Goal: Entertainment & Leisure: Browse casually

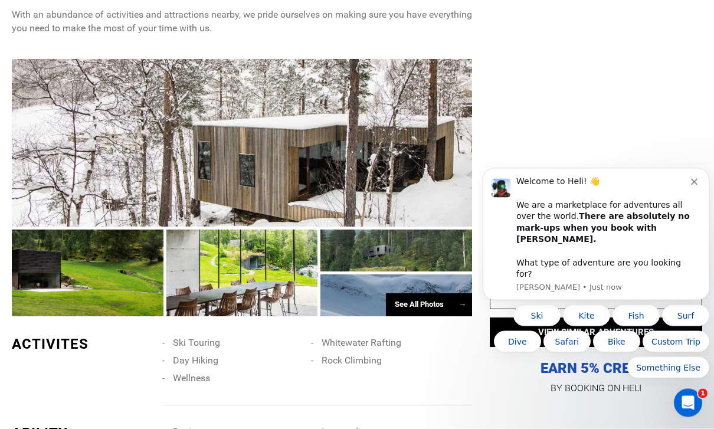
scroll to position [958, 0]
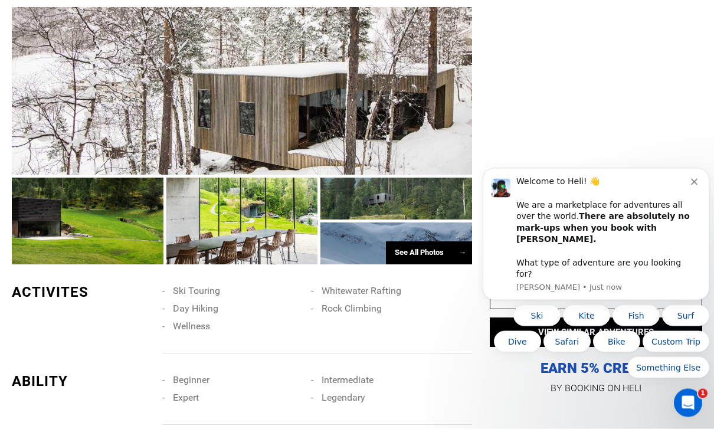
click at [115, 228] on div at bounding box center [88, 221] width 152 height 87
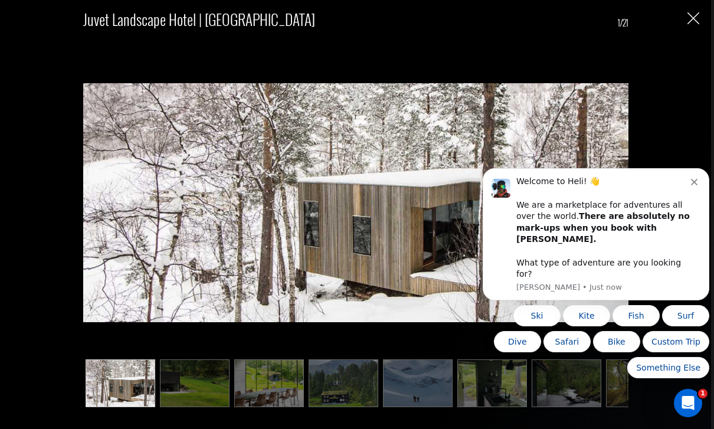
click at [696, 185] on icon "Dismiss notification" at bounding box center [694, 182] width 6 height 6
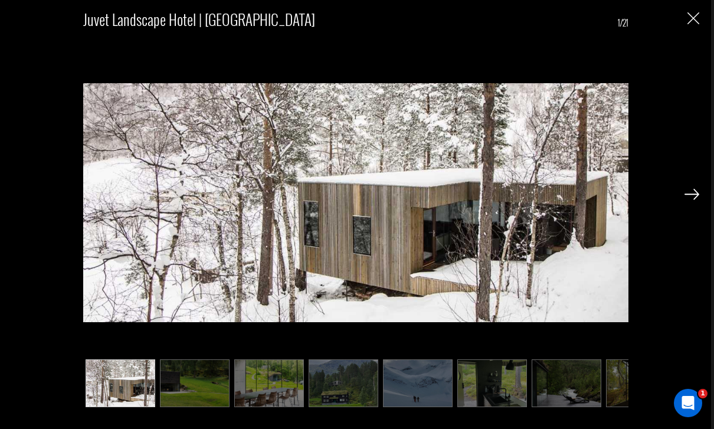
click at [681, 216] on div "[GEOGRAPHIC_DATA] | [GEOGRAPHIC_DATA] 1/21" at bounding box center [355, 204] width 687 height 408
click at [688, 199] on img at bounding box center [691, 194] width 15 height 11
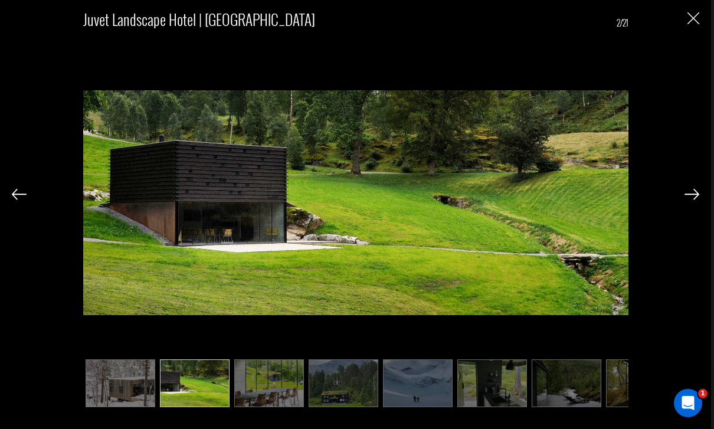
click at [685, 199] on img at bounding box center [691, 194] width 15 height 11
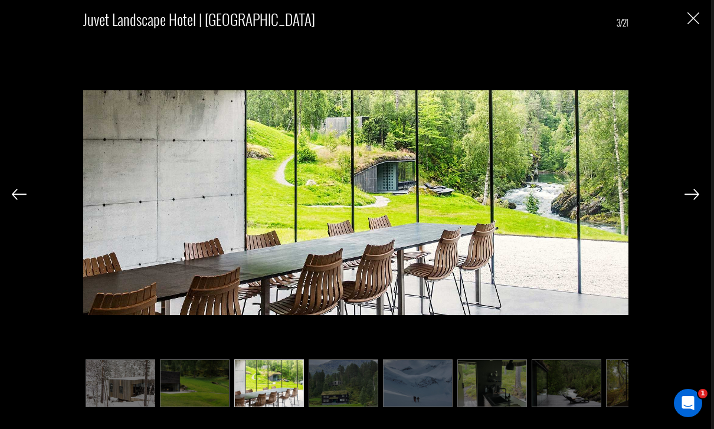
click at [692, 199] on img at bounding box center [691, 194] width 15 height 11
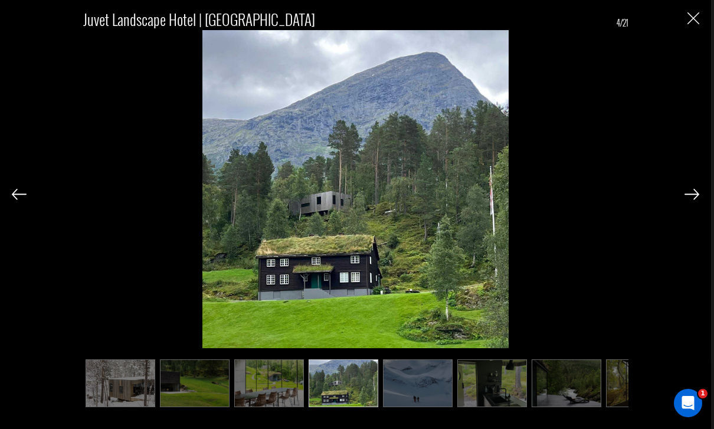
click at [691, 199] on img at bounding box center [691, 194] width 15 height 11
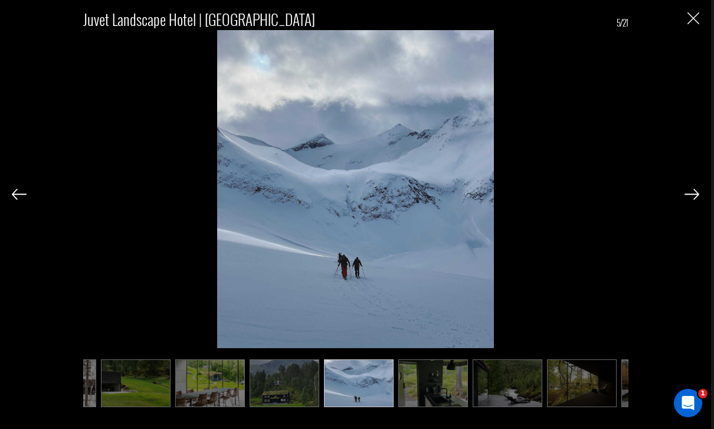
click at [696, 199] on img at bounding box center [691, 194] width 15 height 11
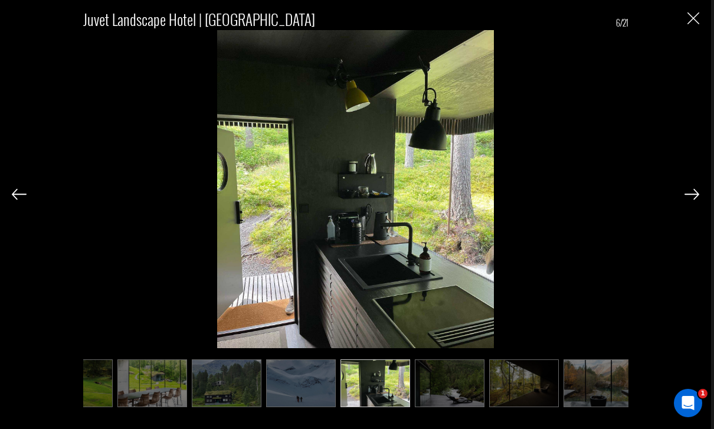
scroll to position [0, 118]
click at [691, 199] on img at bounding box center [691, 194] width 15 height 11
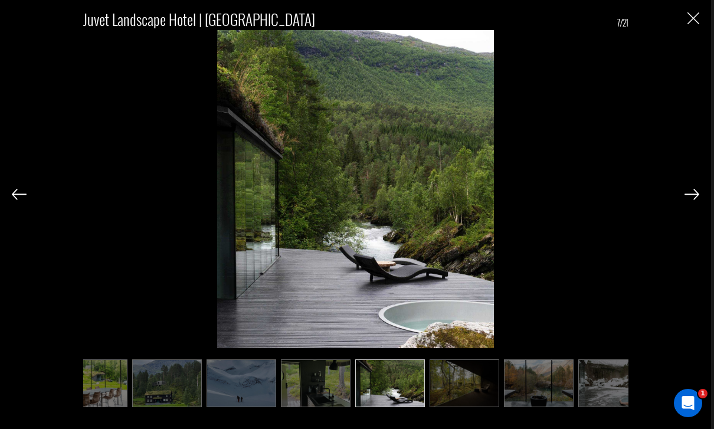
scroll to position [0, 177]
click at [691, 199] on img at bounding box center [691, 194] width 15 height 11
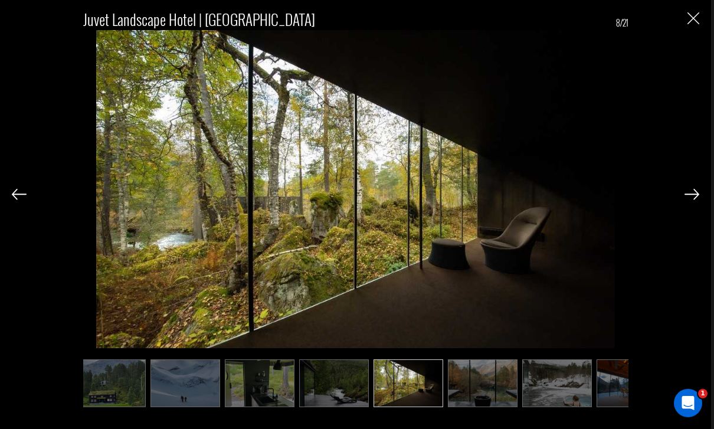
scroll to position [0, 236]
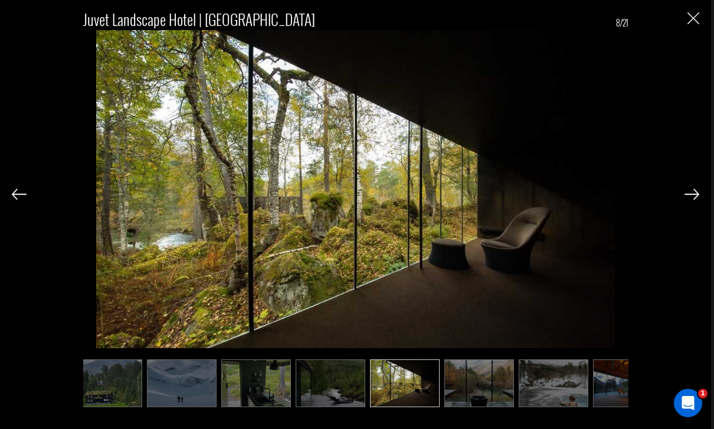
click at [688, 199] on img at bounding box center [691, 194] width 15 height 11
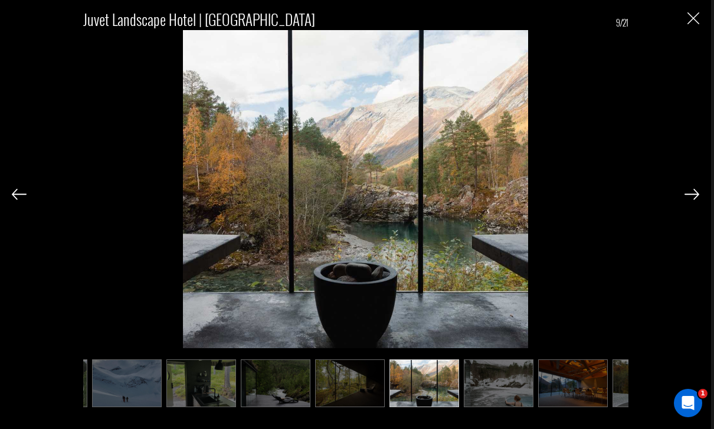
scroll to position [0, 295]
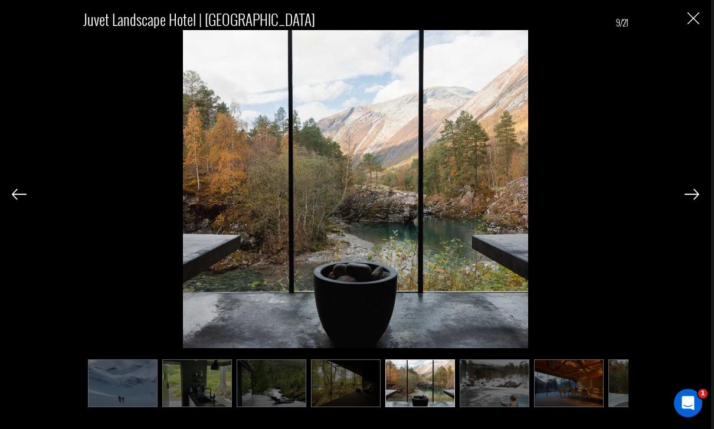
click at [694, 199] on img at bounding box center [691, 194] width 15 height 11
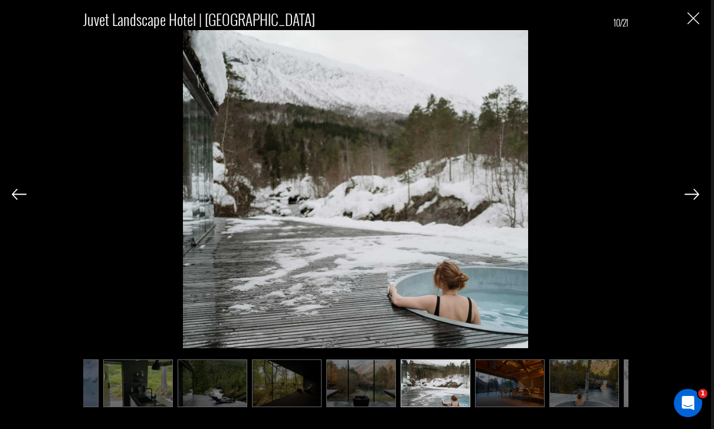
scroll to position [0, 354]
click at [693, 201] on div at bounding box center [691, 193] width 15 height 20
click at [694, 199] on img at bounding box center [691, 194] width 15 height 11
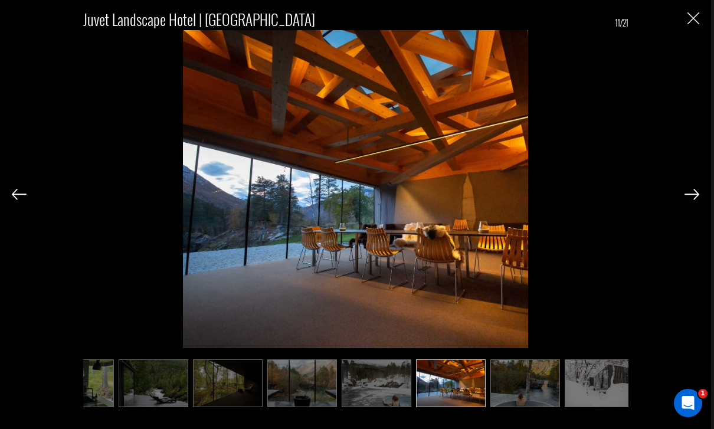
click at [689, 199] on img at bounding box center [691, 194] width 15 height 11
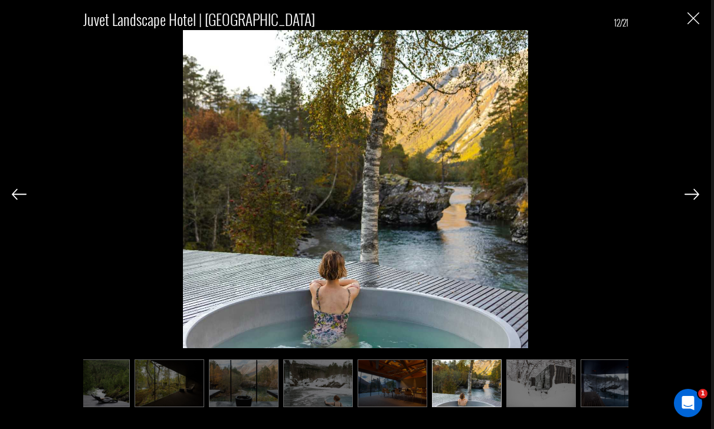
scroll to position [0, 472]
click at [690, 202] on div at bounding box center [691, 193] width 15 height 20
click at [695, 199] on img at bounding box center [691, 194] width 15 height 11
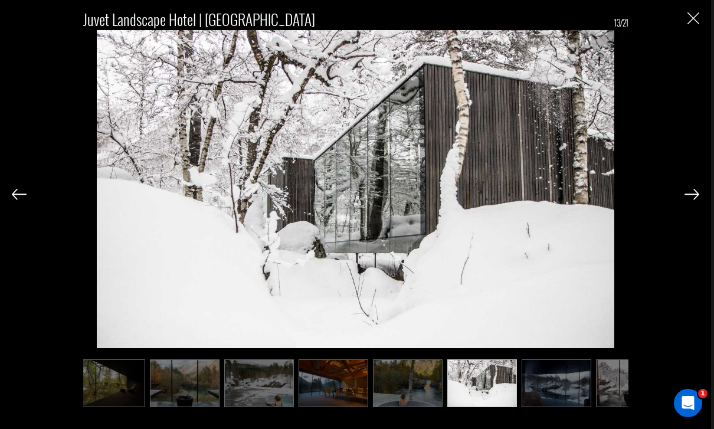
scroll to position [0, 531]
click at [693, 196] on div "[GEOGRAPHIC_DATA] | [GEOGRAPHIC_DATA] 13/21" at bounding box center [355, 204] width 687 height 408
click at [693, 202] on div at bounding box center [691, 193] width 15 height 20
click at [689, 199] on img at bounding box center [691, 194] width 15 height 11
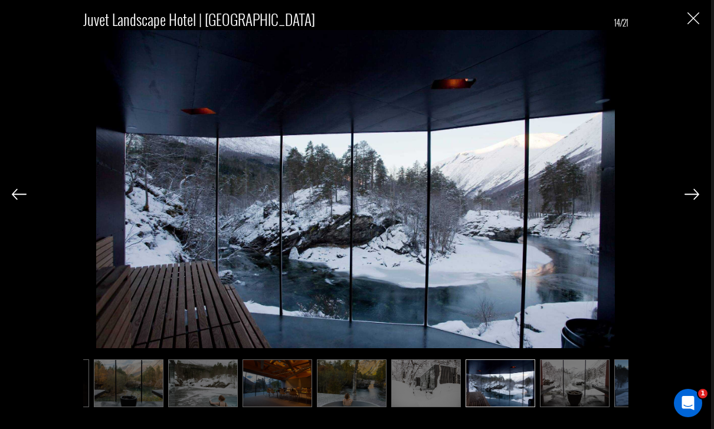
click at [694, 201] on div at bounding box center [691, 193] width 15 height 20
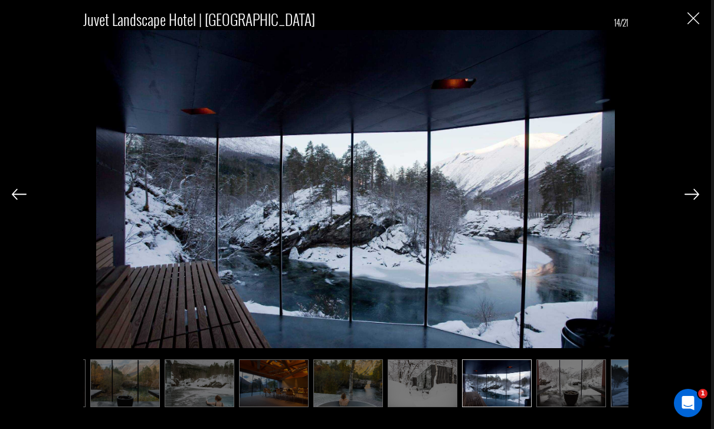
click at [691, 199] on img at bounding box center [691, 194] width 15 height 11
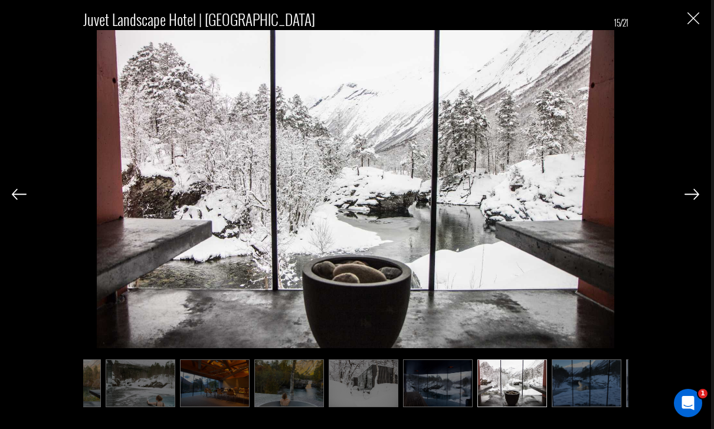
click at [691, 199] on img at bounding box center [691, 194] width 15 height 11
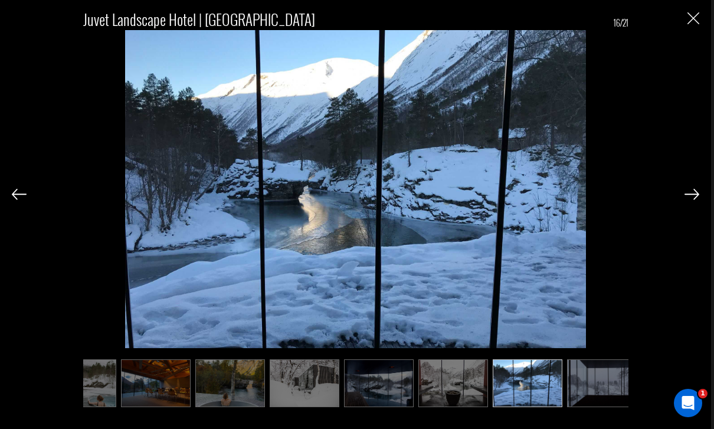
click at [691, 199] on img at bounding box center [691, 194] width 15 height 11
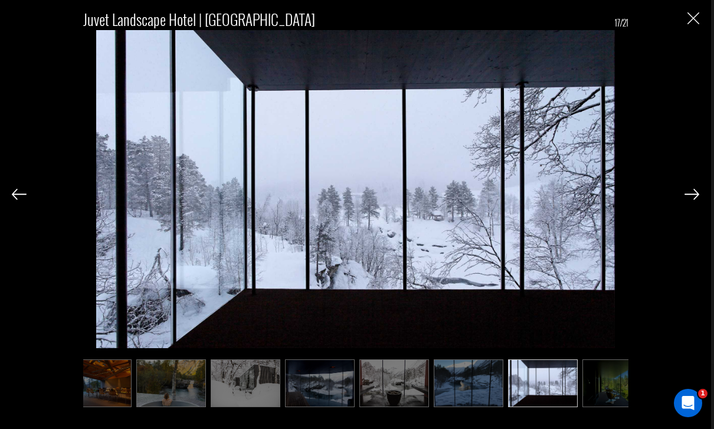
click at [691, 199] on img at bounding box center [691, 194] width 15 height 11
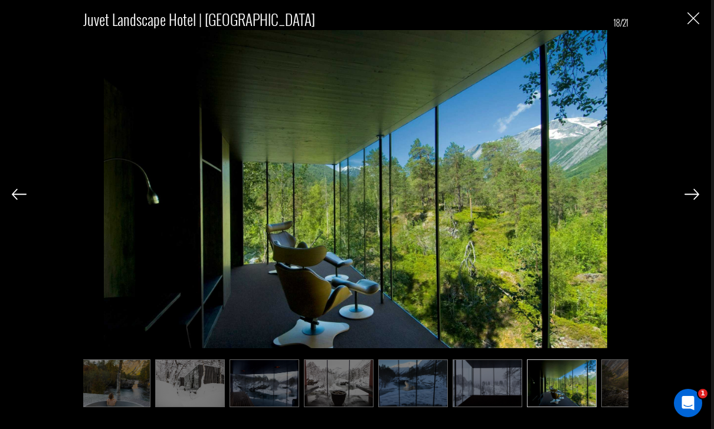
scroll to position [0, 826]
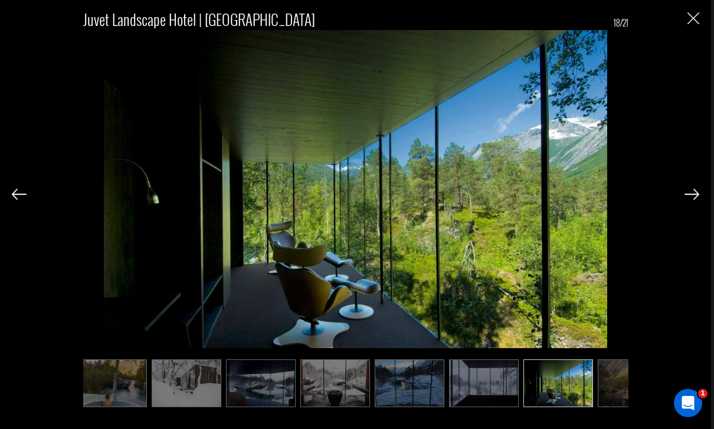
click at [689, 199] on img at bounding box center [691, 194] width 15 height 11
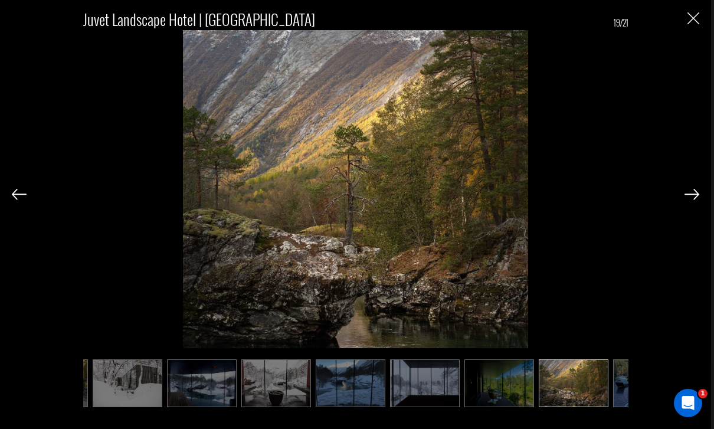
click at [694, 199] on img at bounding box center [691, 194] width 15 height 11
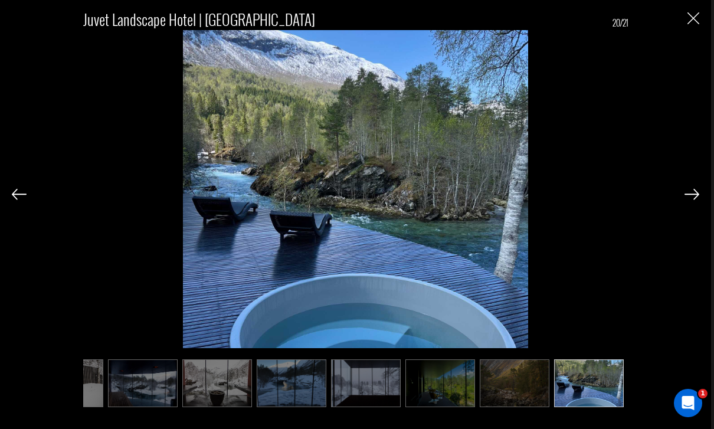
click at [694, 199] on img at bounding box center [691, 194] width 15 height 11
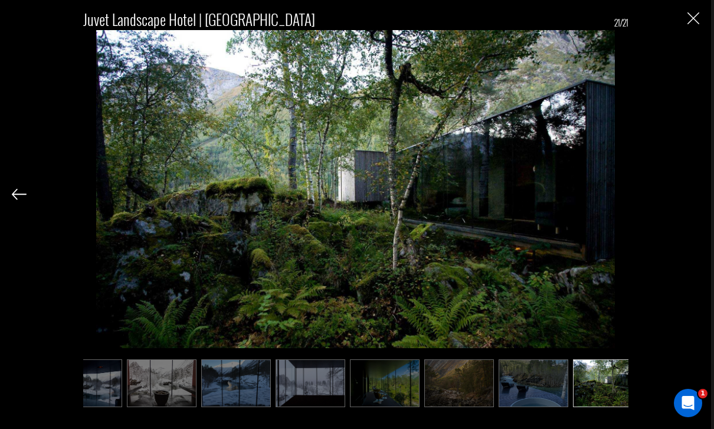
scroll to position [0, 1003]
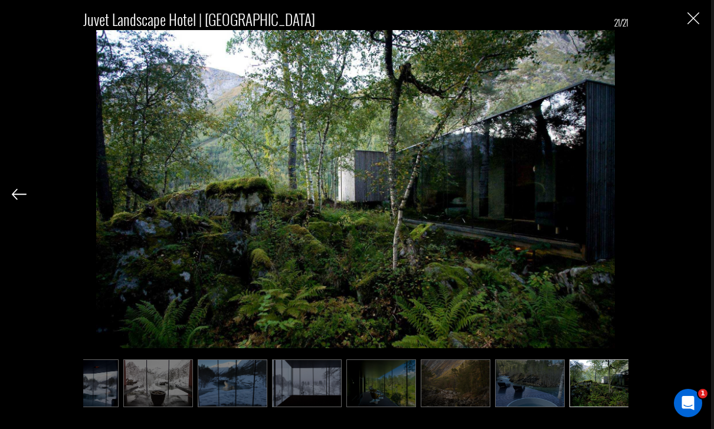
click at [690, 224] on div "[GEOGRAPHIC_DATA] | [GEOGRAPHIC_DATA] 21/21" at bounding box center [355, 204] width 687 height 408
click at [698, 5] on div "[GEOGRAPHIC_DATA] | [GEOGRAPHIC_DATA] 21/21" at bounding box center [355, 204] width 687 height 408
click at [696, 24] on img "Close" at bounding box center [693, 18] width 12 height 12
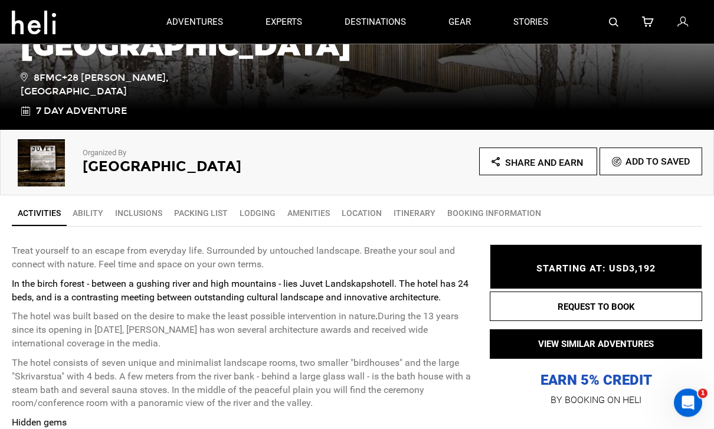
scroll to position [250, 0]
